Goal: Communication & Community: Share content

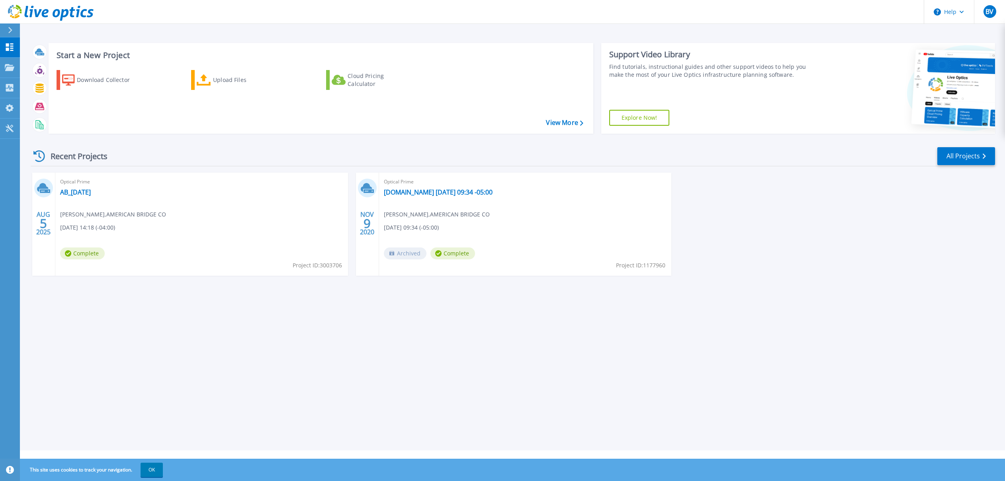
click at [98, 188] on div "Optical Prime AB_2025-08-05 Brent VanArsdale , AMERICAN BRIDGE CO 08/05/2025, 1…" at bounding box center [201, 224] width 293 height 103
click at [91, 195] on link "AB_[DATE]" at bounding box center [75, 192] width 31 height 8
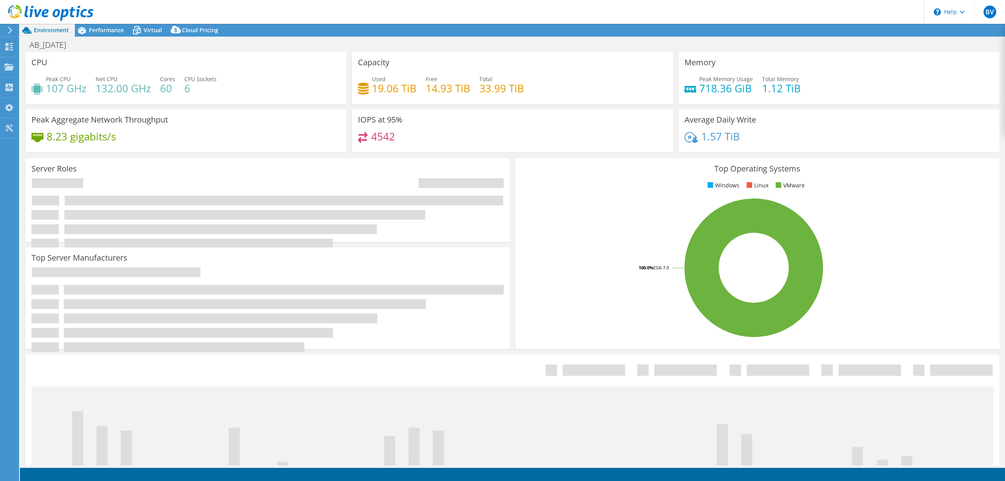
select select "USD"
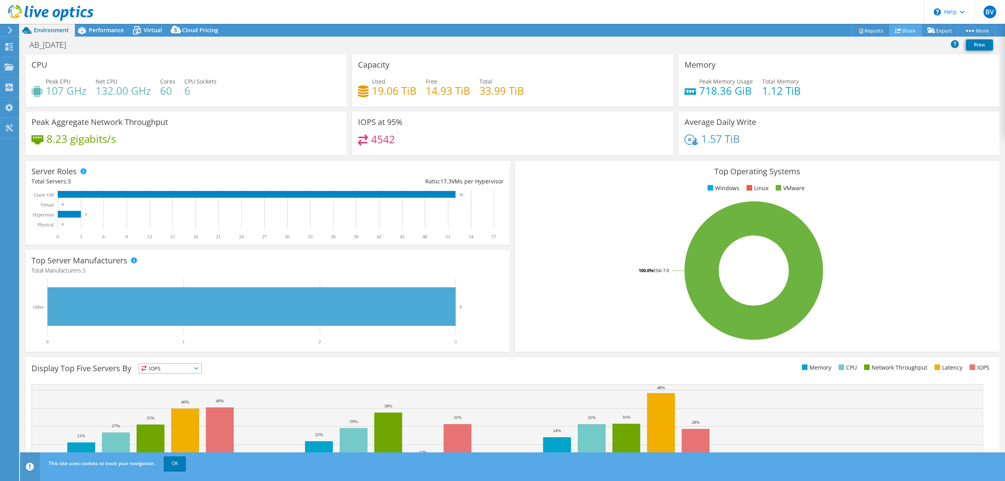
click at [904, 31] on link "Share" at bounding box center [905, 30] width 33 height 12
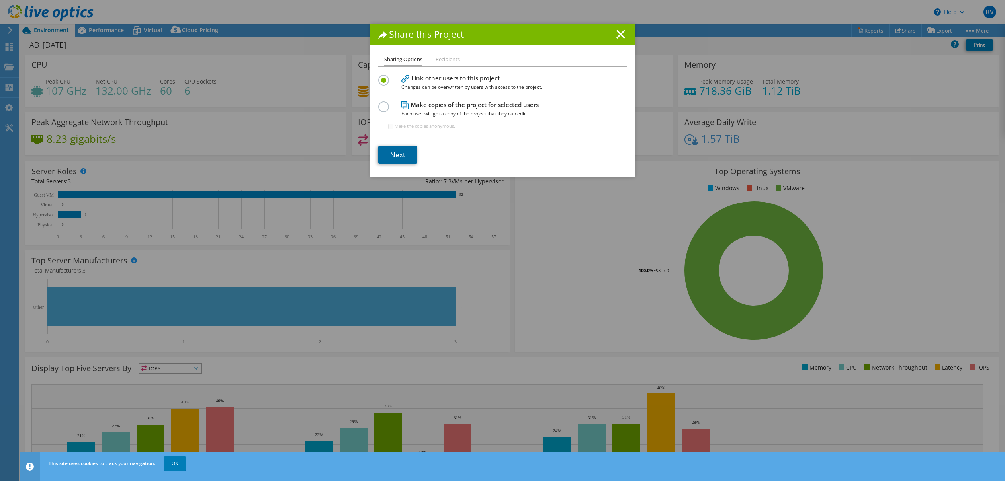
click at [393, 155] on link "Next" at bounding box center [397, 155] width 39 height 18
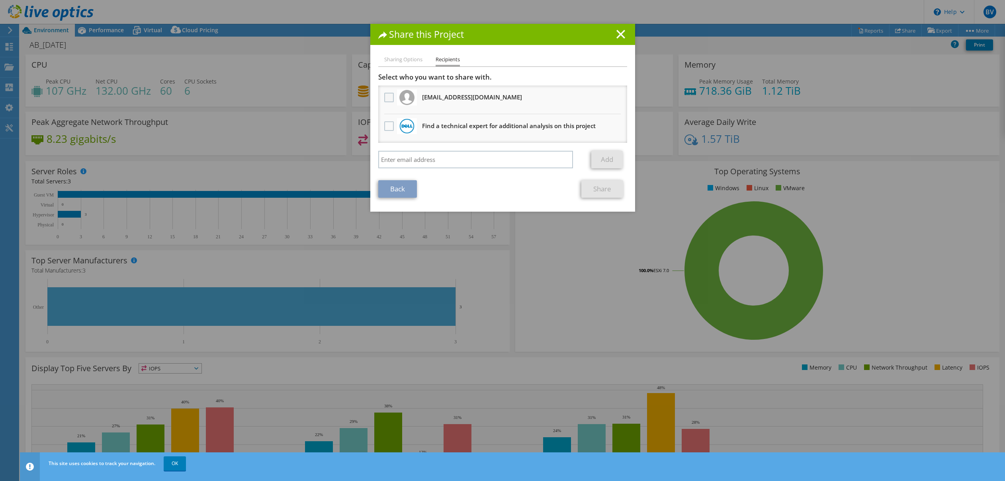
click at [388, 100] on label at bounding box center [390, 98] width 12 height 10
click at [0, 0] on input "checkbox" at bounding box center [0, 0] width 0 height 0
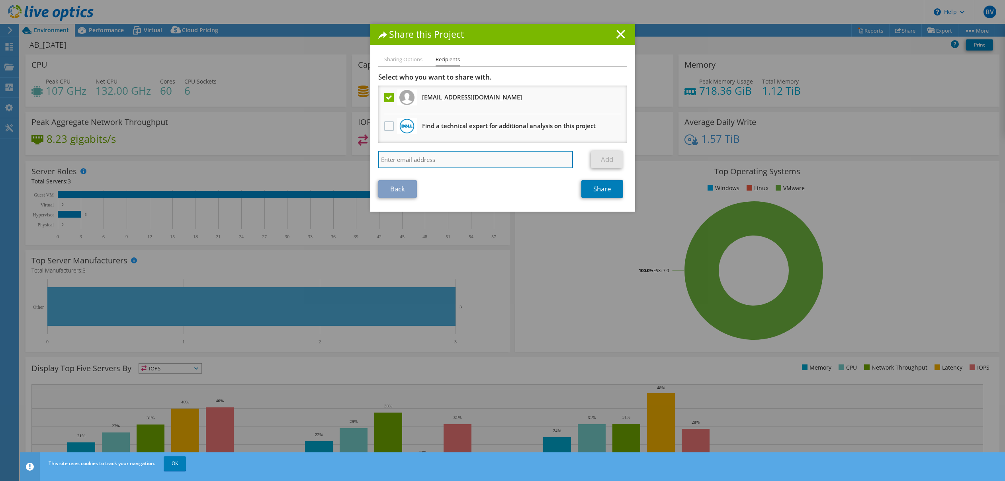
click at [444, 162] on input "search" at bounding box center [475, 160] width 195 height 18
paste input ""Sarah Wassef" <sarah.wassef@weavertech.us>"
type input ""Sarah Wassef" <sarah.wassef@weavertech.us>"
drag, startPoint x: 426, startPoint y: 163, endPoint x: 490, endPoint y: 167, distance: 64.6
click at [290, 168] on div "Share this Project Sharing Options Recipients Link other users to this project …" at bounding box center [502, 241] width 1005 height 434
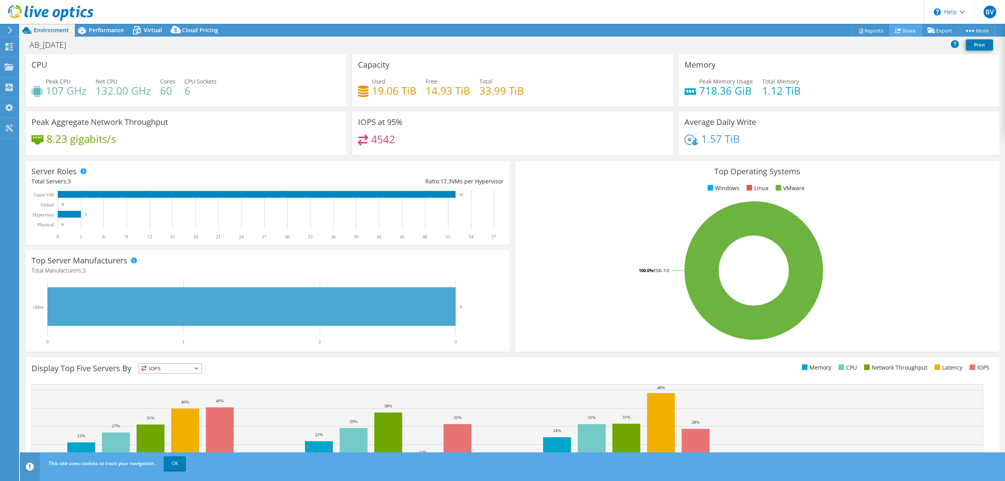
click at [900, 27] on link "Share" at bounding box center [905, 30] width 33 height 12
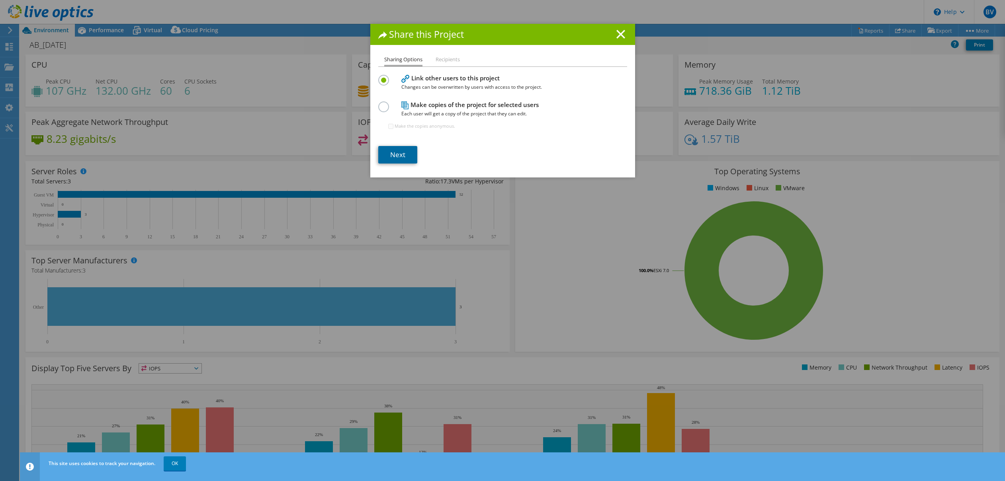
click at [394, 153] on link "Next" at bounding box center [397, 155] width 39 height 18
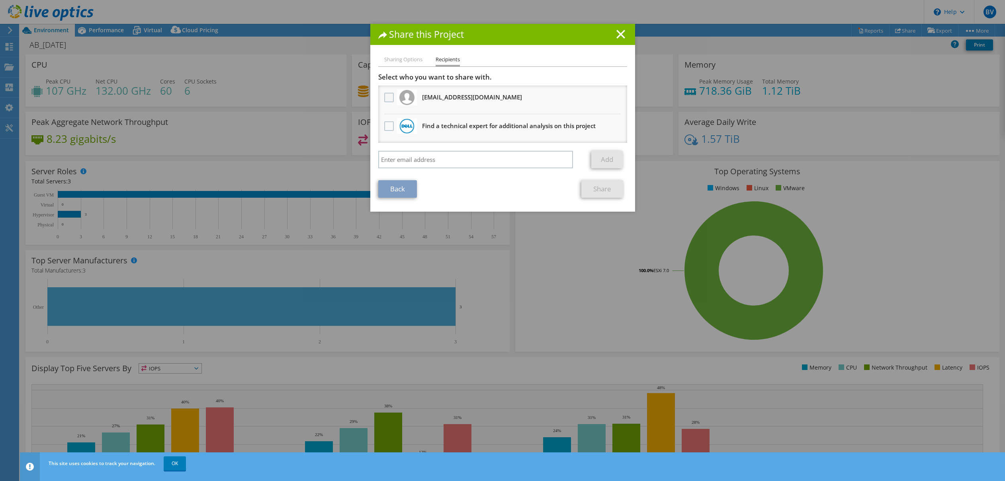
click at [384, 97] on label at bounding box center [390, 98] width 12 height 10
click at [0, 0] on input "checkbox" at bounding box center [0, 0] width 0 height 0
click at [607, 189] on link "Share" at bounding box center [602, 189] width 42 height 18
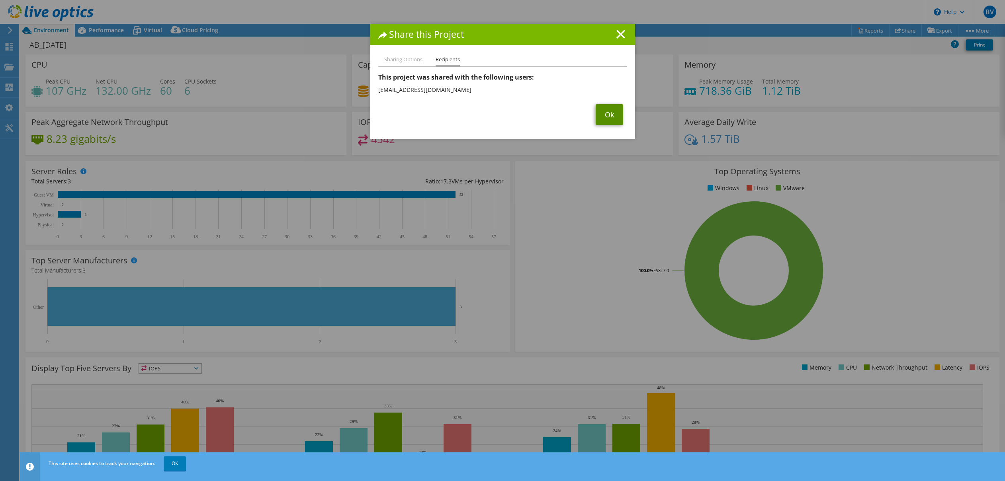
click at [607, 116] on link "Ok" at bounding box center [609, 114] width 27 height 21
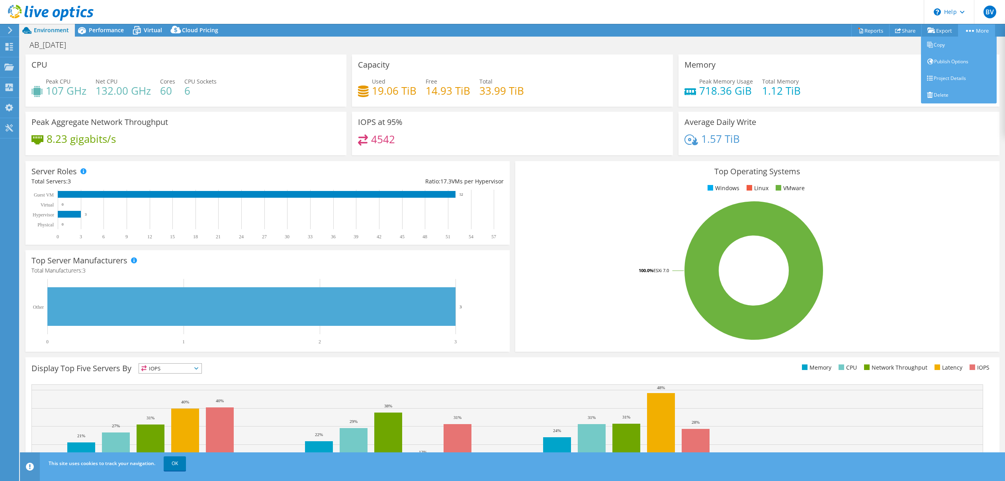
click at [975, 28] on link "More" at bounding box center [976, 30] width 37 height 12
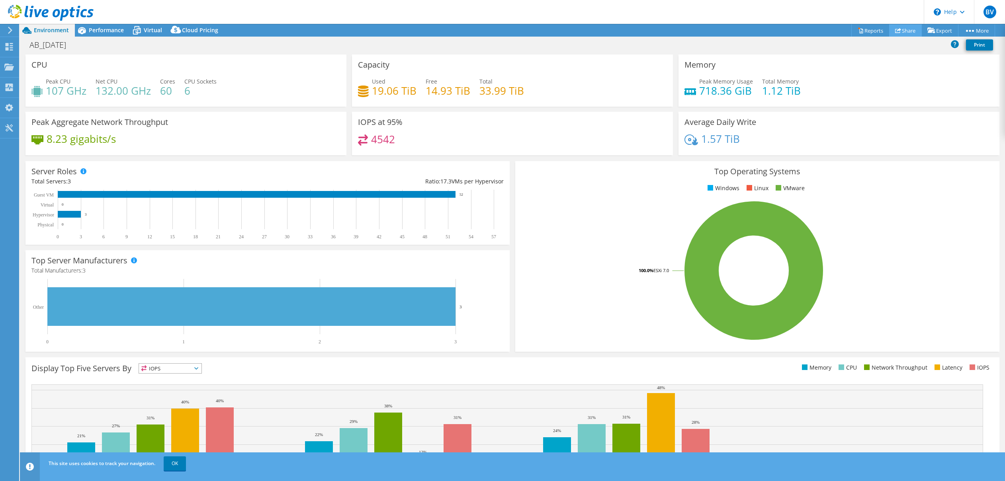
click at [903, 29] on link "Share" at bounding box center [905, 30] width 33 height 12
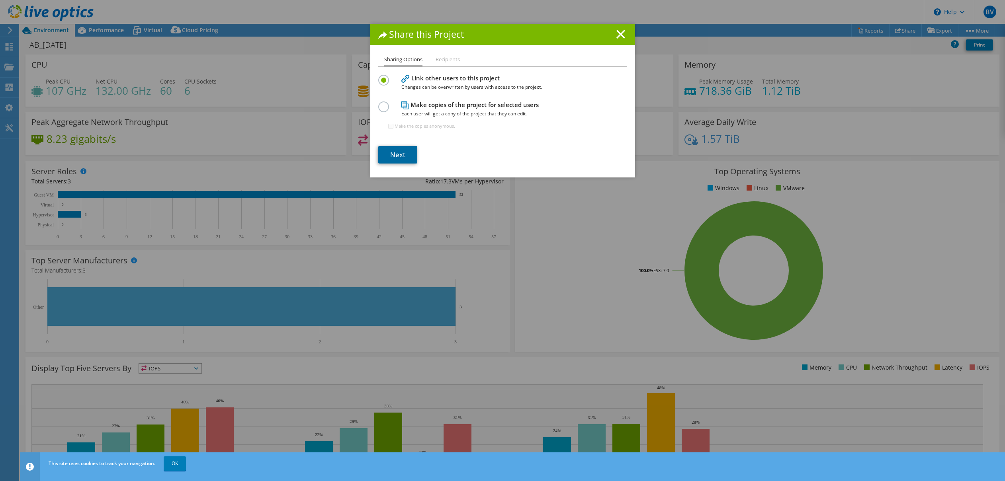
click at [394, 150] on link "Next" at bounding box center [397, 155] width 39 height 18
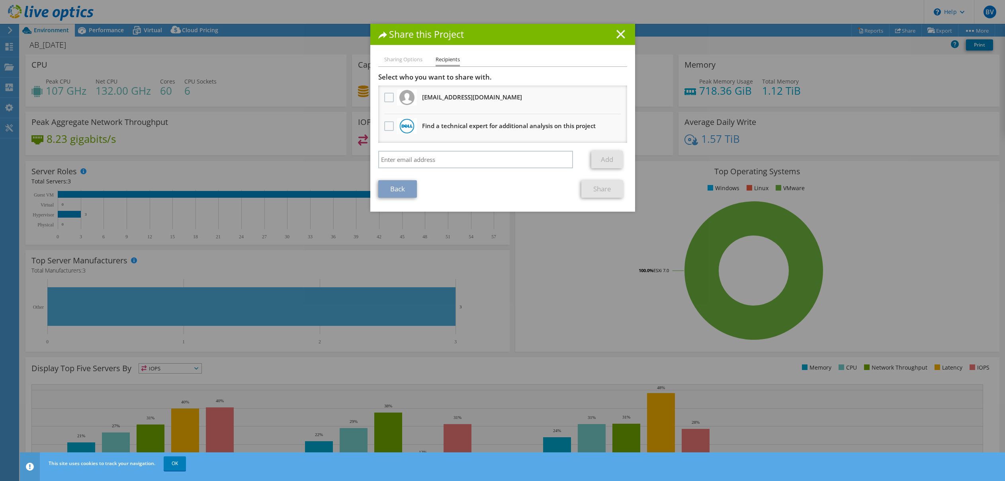
click at [620, 34] on icon at bounding box center [620, 34] width 9 height 9
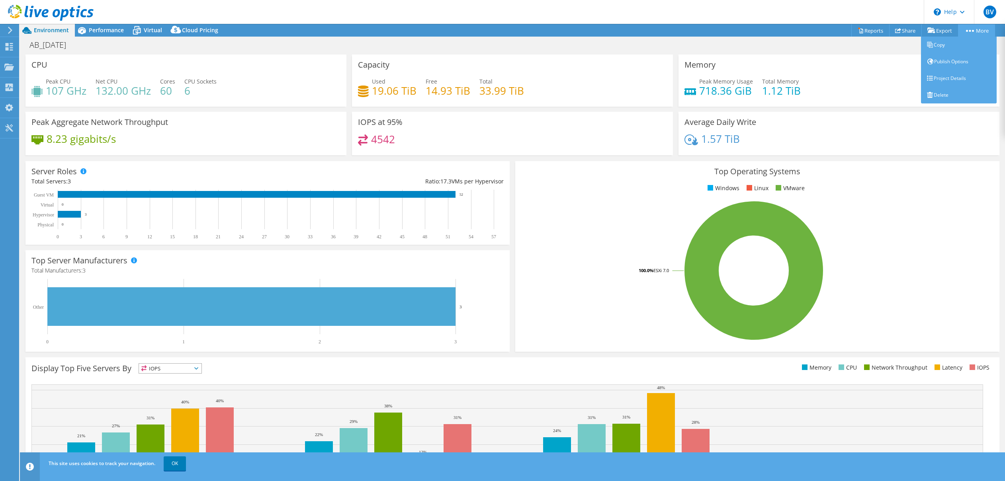
click at [975, 29] on link "More" at bounding box center [976, 30] width 37 height 12
click at [941, 79] on link "Project Details" at bounding box center [959, 78] width 76 height 17
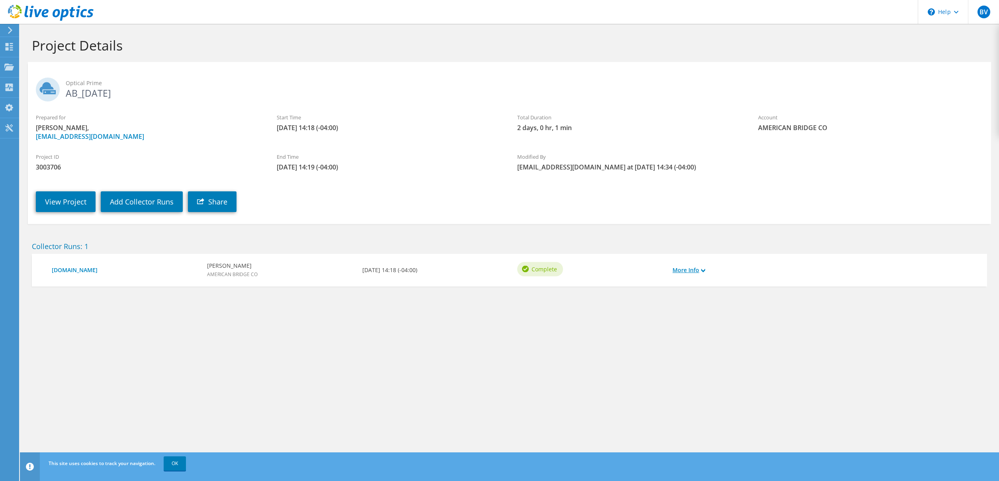
click at [692, 268] on link "More Info" at bounding box center [688, 270] width 33 height 9
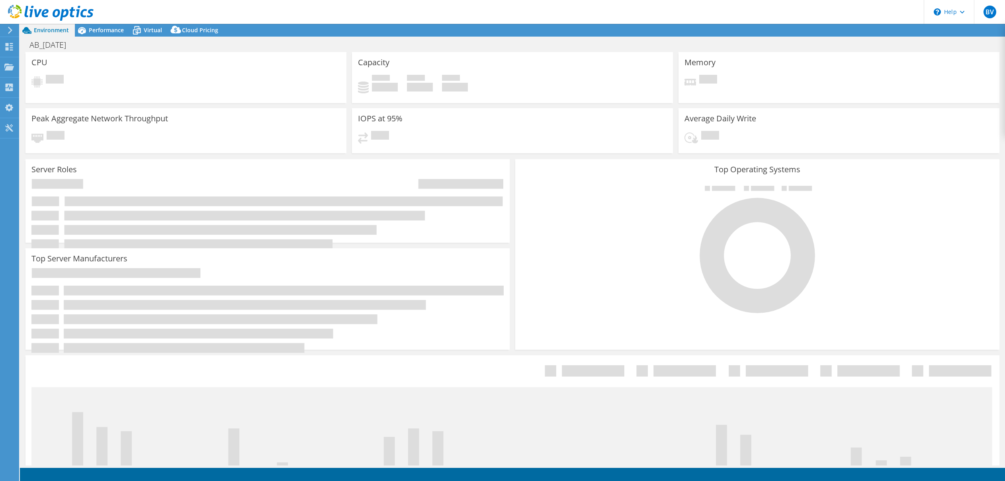
select select "USD"
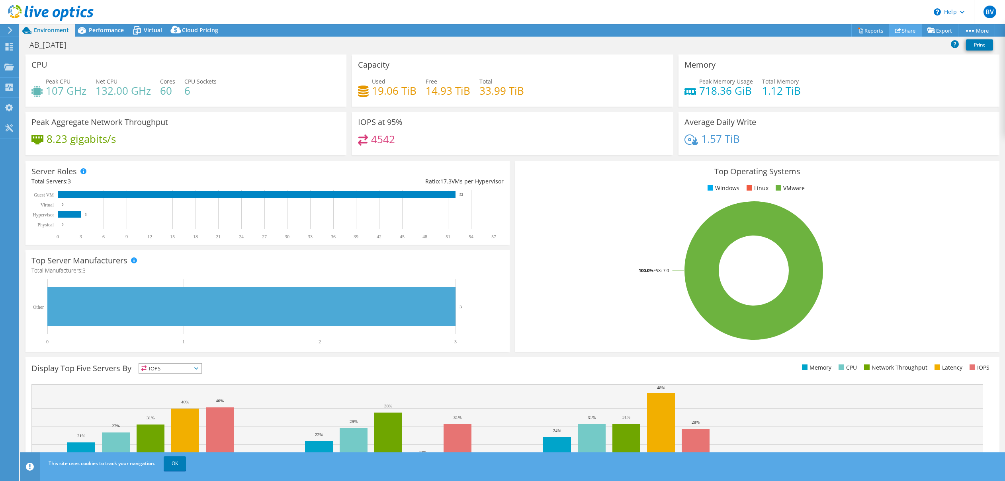
click at [895, 31] on icon at bounding box center [898, 30] width 6 height 6
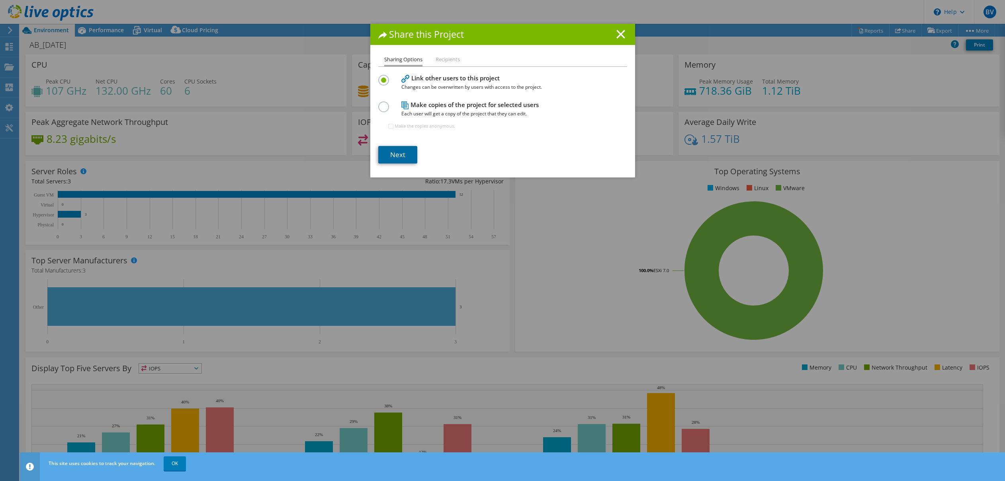
click at [381, 156] on link "Next" at bounding box center [397, 155] width 39 height 18
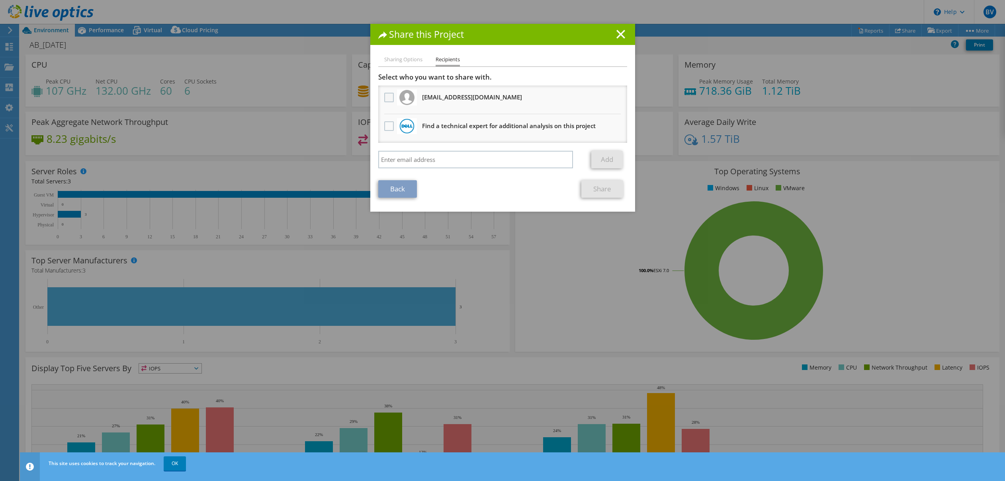
click at [384, 96] on label at bounding box center [390, 98] width 12 height 10
click at [0, 0] on input "checkbox" at bounding box center [0, 0] width 0 height 0
click at [618, 32] on icon at bounding box center [620, 34] width 9 height 9
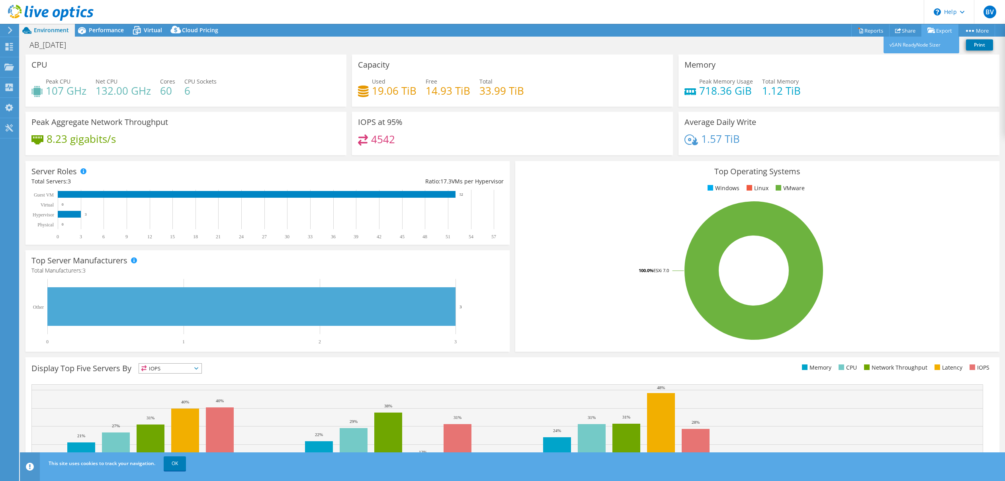
click at [936, 29] on link "Export" at bounding box center [939, 30] width 37 height 12
click at [813, 46] on div "AB_[DATE] Print" at bounding box center [512, 44] width 985 height 15
